Goal: Use online tool/utility

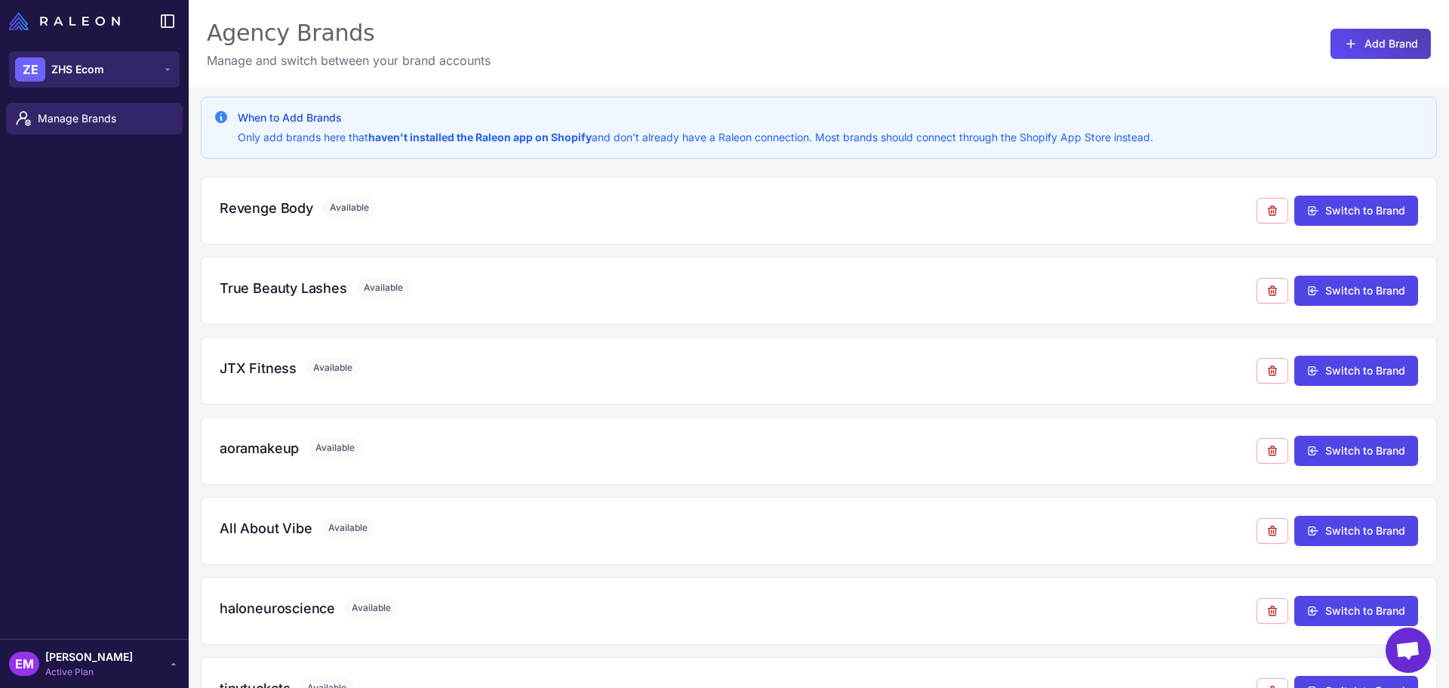
click at [107, 68] on button "ZE ZHS Ecom" at bounding box center [94, 69] width 171 height 36
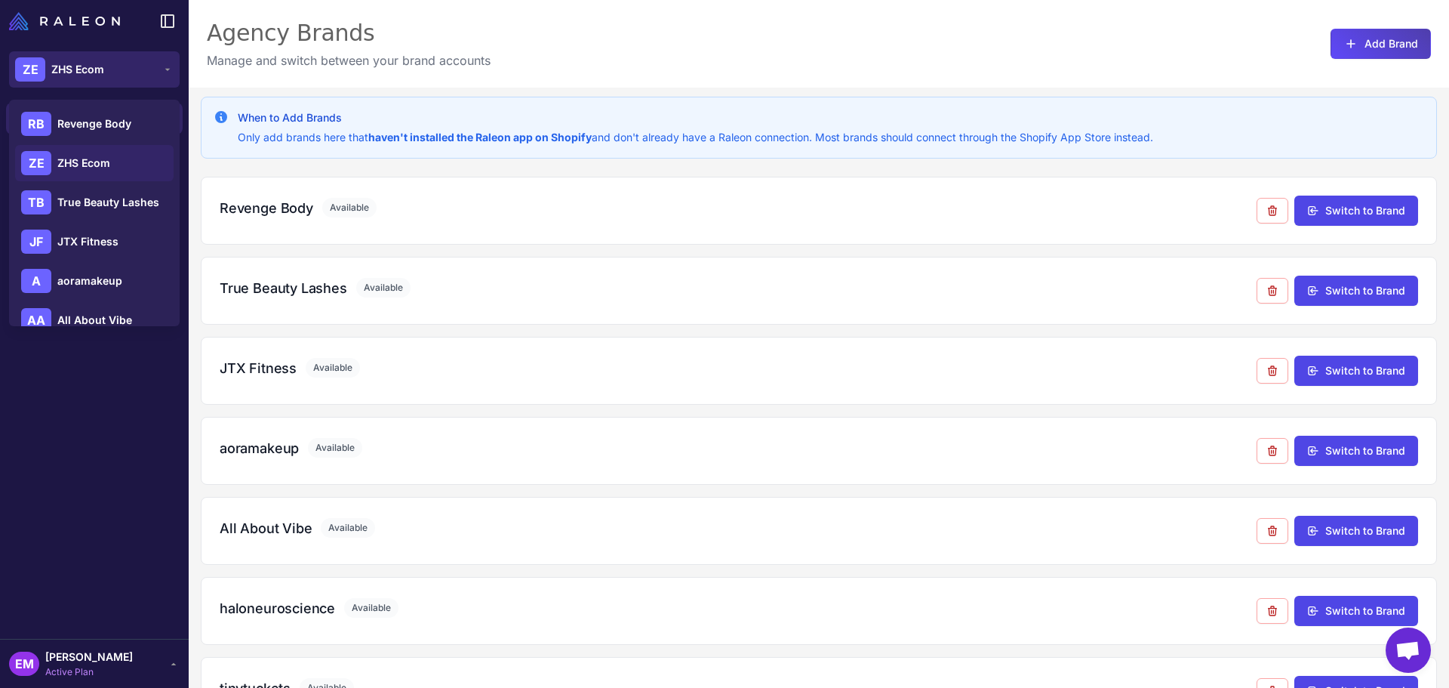
click at [128, 68] on button "ZE ZHS Ecom" at bounding box center [94, 69] width 171 height 36
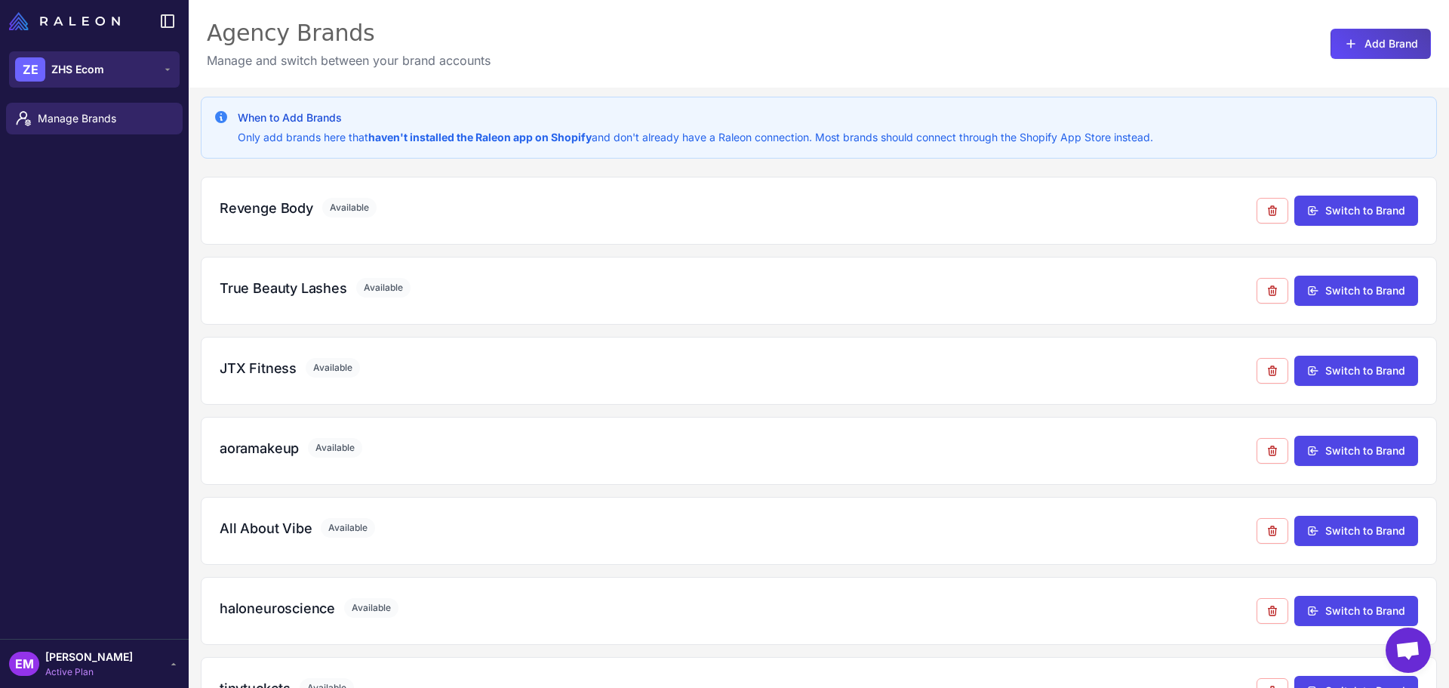
click at [118, 81] on button "ZE ZHS Ecom" at bounding box center [94, 69] width 171 height 36
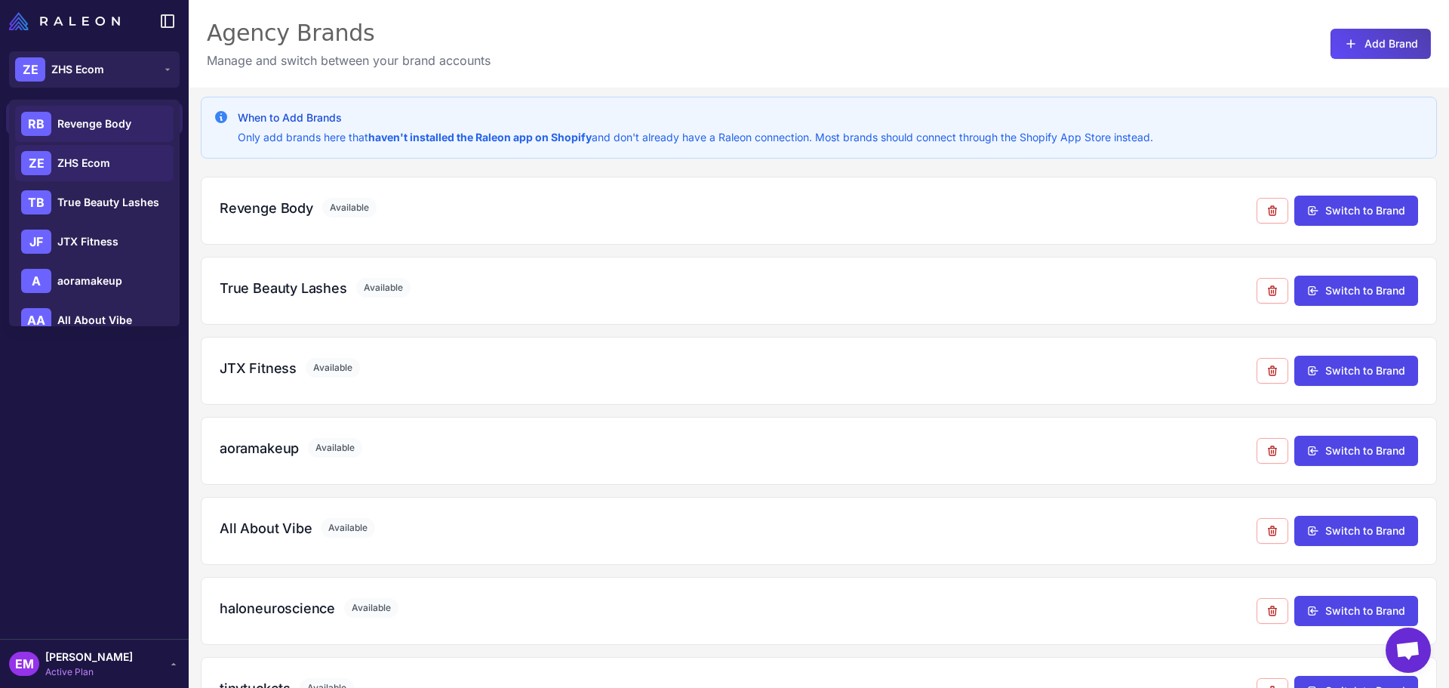
click at [118, 106] on div "RB Revenge Body" at bounding box center [94, 124] width 159 height 36
click at [120, 112] on div "RB Revenge Body" at bounding box center [94, 124] width 159 height 36
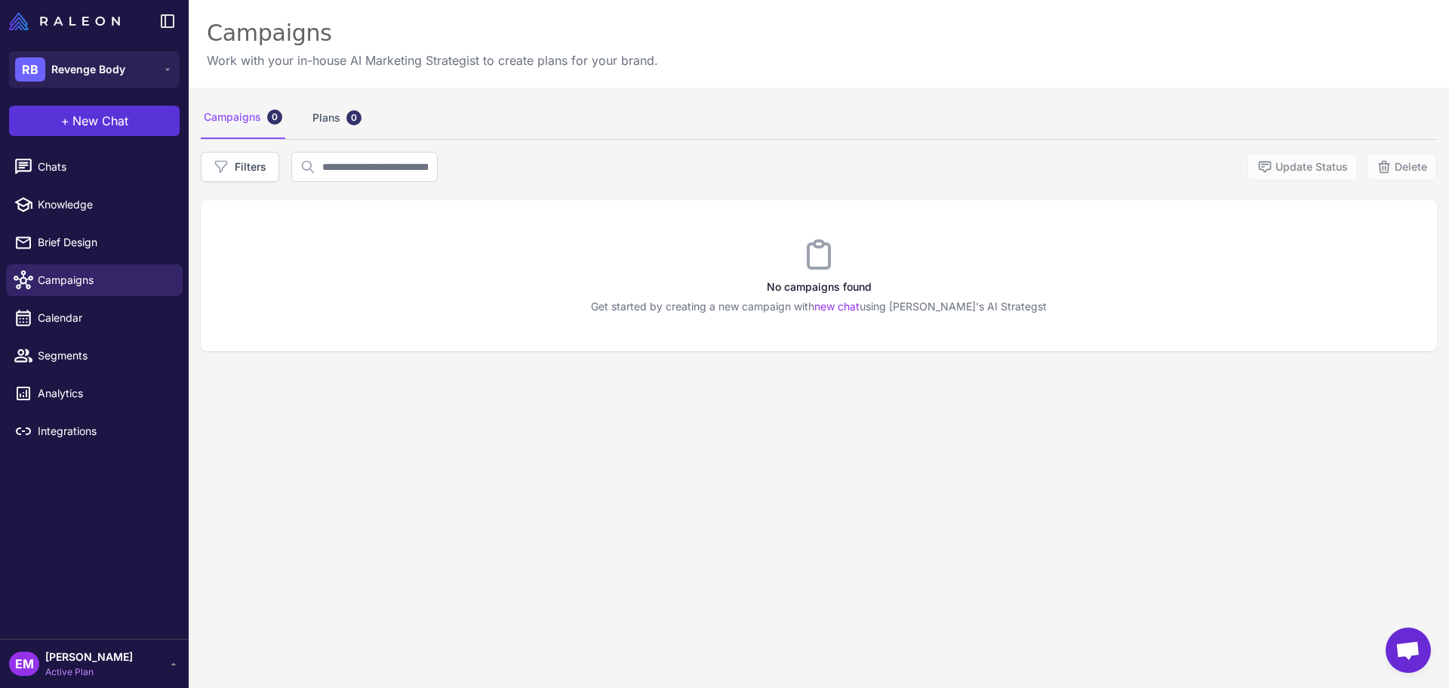
click at [138, 120] on button "+ New Chat" at bounding box center [94, 121] width 171 height 30
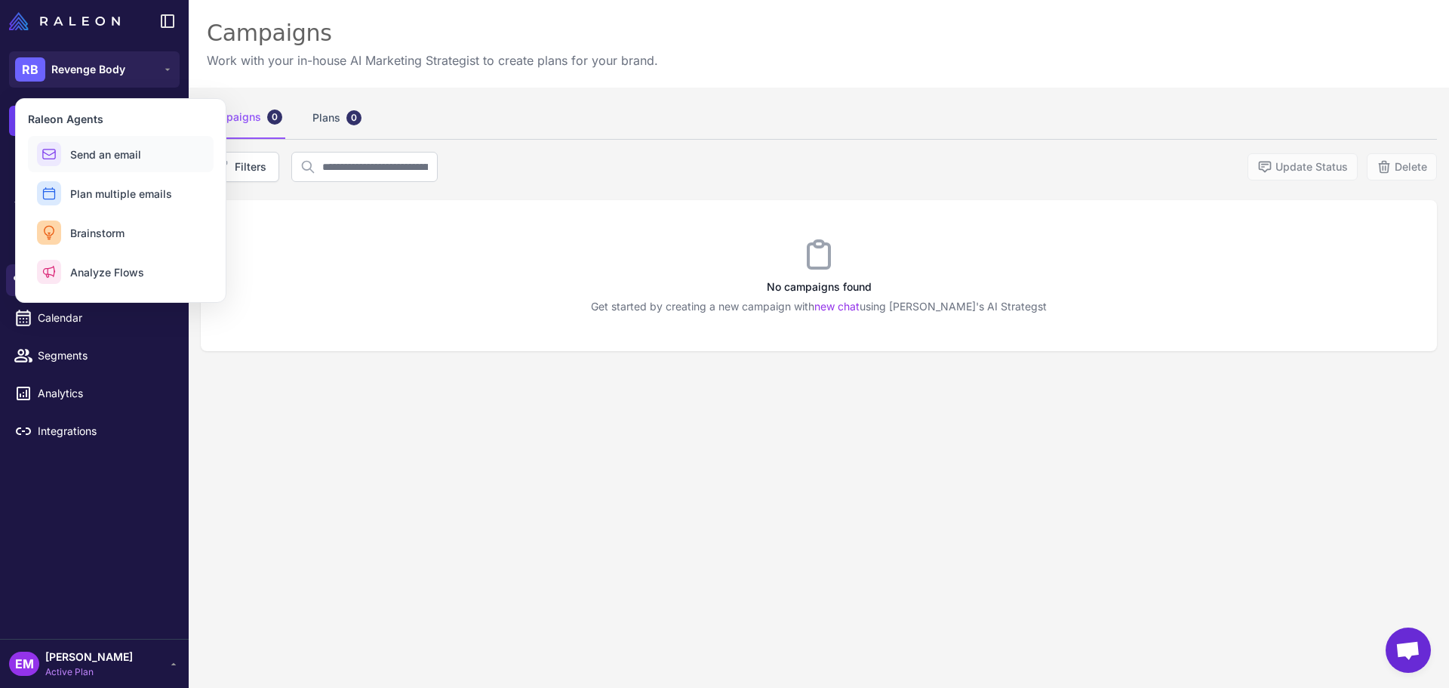
click at [118, 155] on span "Send an email" at bounding box center [105, 154] width 71 height 16
